Goal: Task Accomplishment & Management: Complete application form

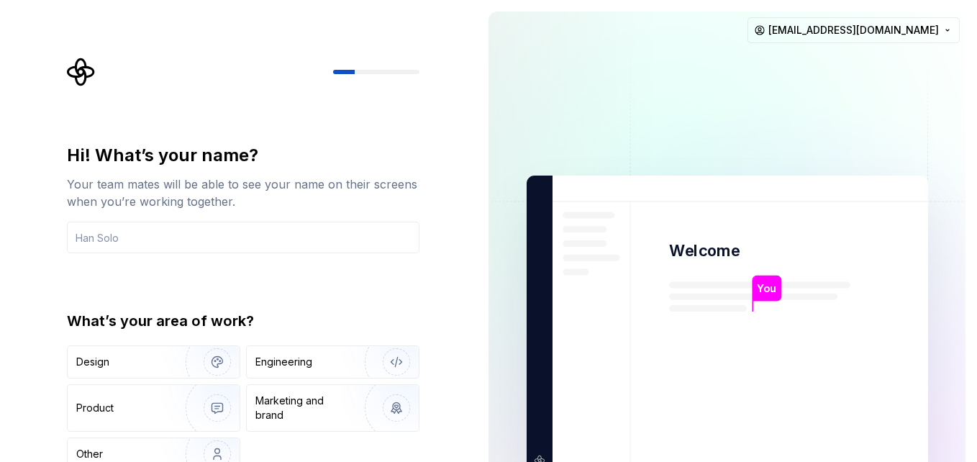
type input "r"
type input "Rami"
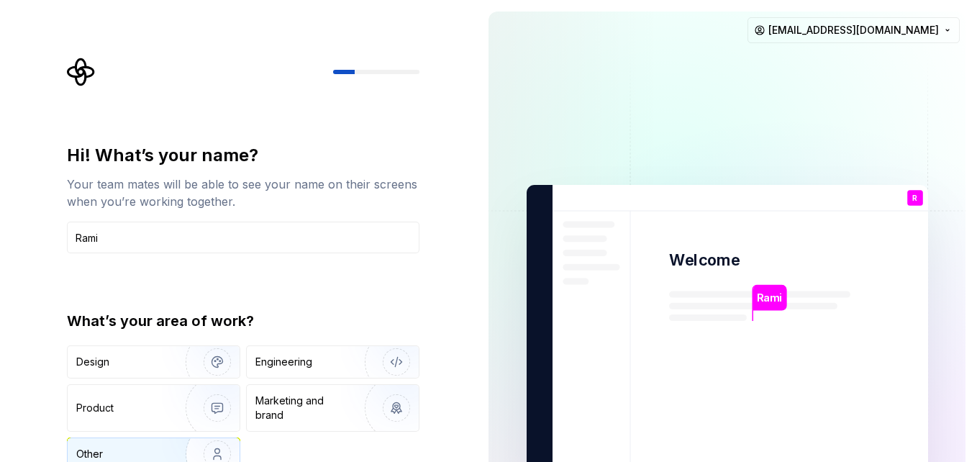
click at [183, 447] on img "button" at bounding box center [208, 454] width 92 height 96
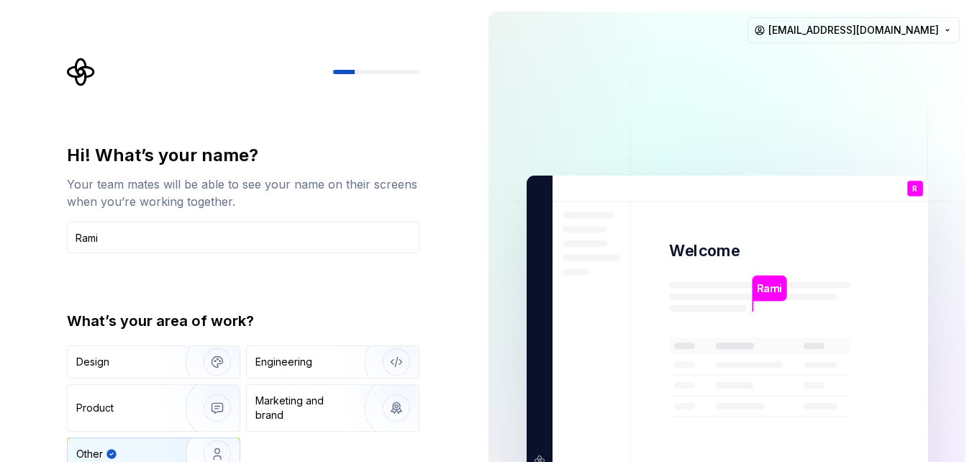
type button "Other"
click at [177, 358] on img "button" at bounding box center [208, 362] width 92 height 96
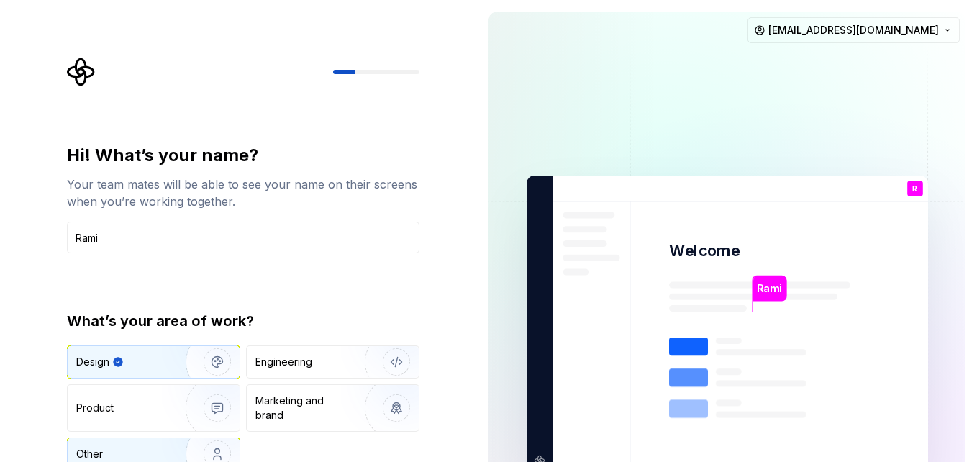
click at [181, 443] on img "button" at bounding box center [208, 454] width 92 height 96
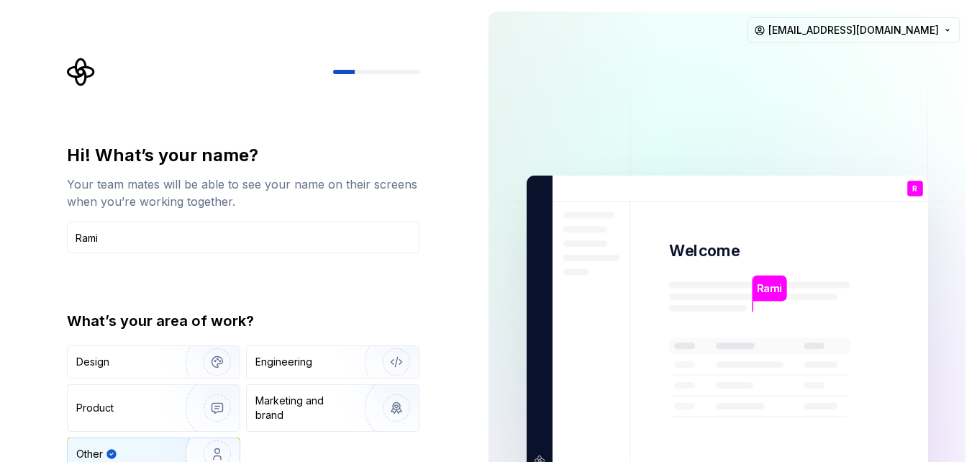
type button "Design"
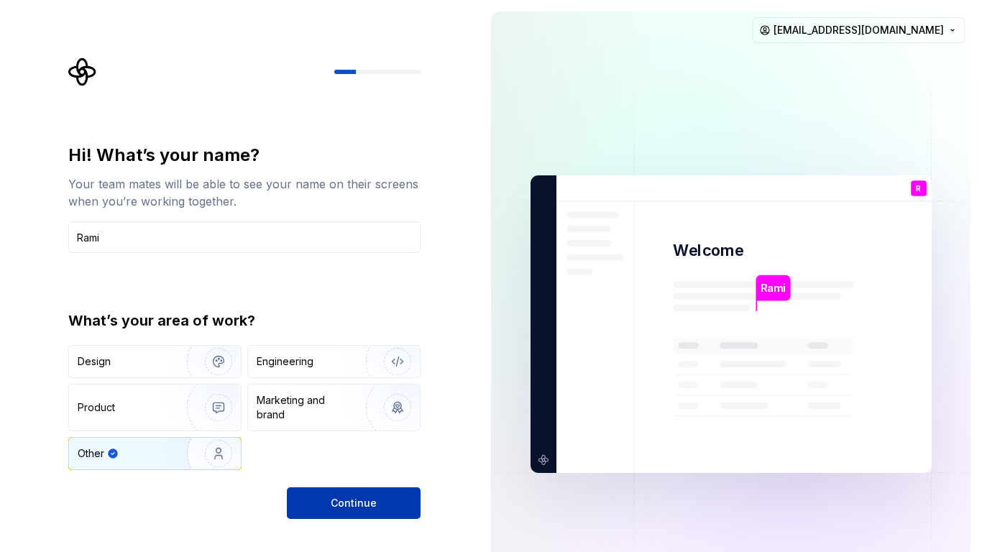
drag, startPoint x: 337, startPoint y: 509, endPoint x: 343, endPoint y: 492, distance: 18.2
click at [338, 461] on span "Continue" at bounding box center [354, 503] width 46 height 14
